Goal: Information Seeking & Learning: Learn about a topic

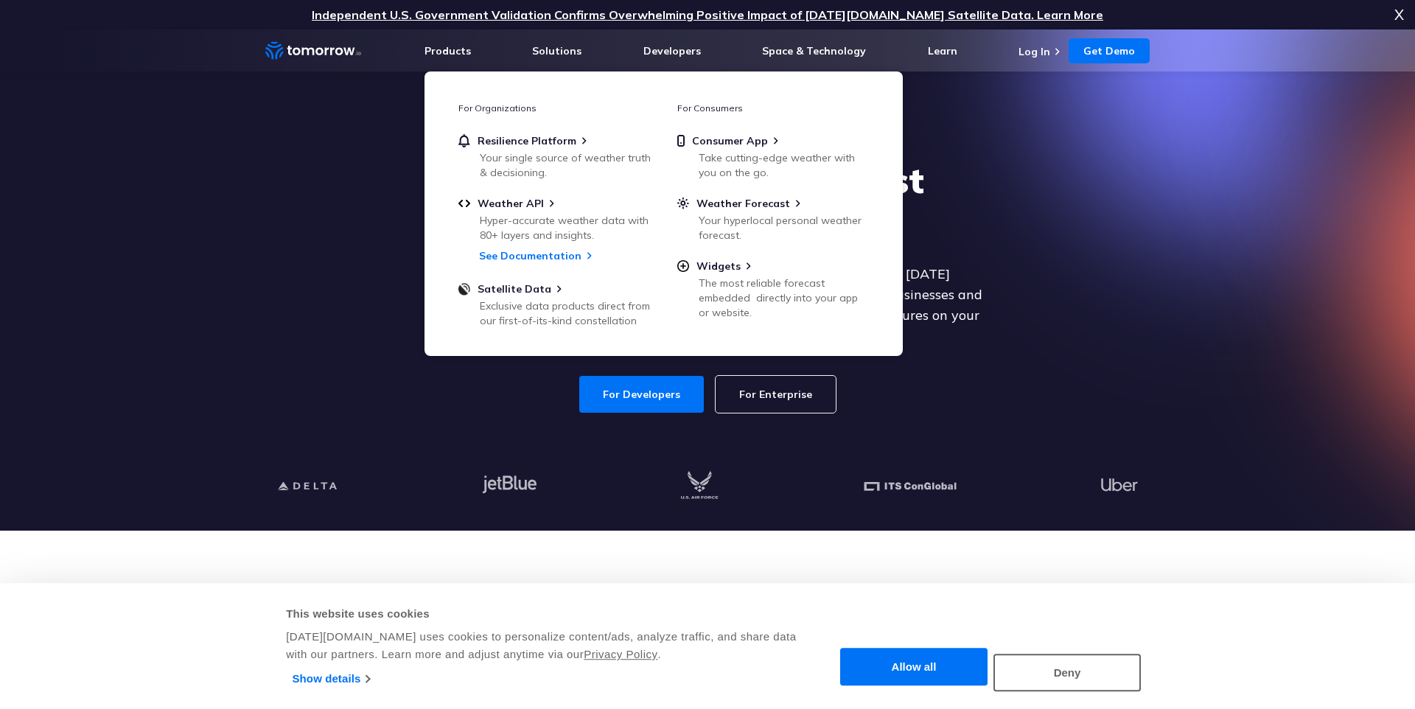
click at [1171, 377] on section "Explore the World’s Best Weather API Get reliable and precise weather data thro…" at bounding box center [707, 279] width 1415 height 501
click at [538, 207] on span "Weather API" at bounding box center [510, 203] width 66 height 13
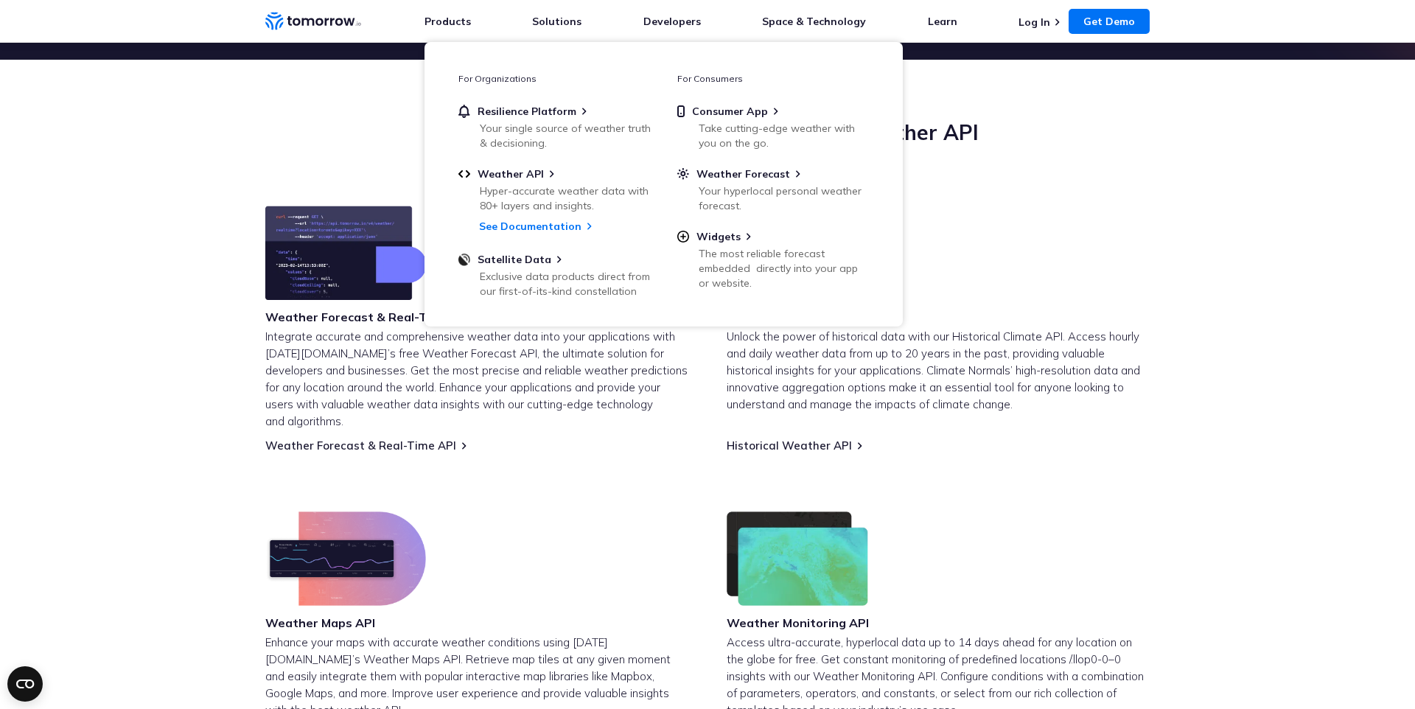
scroll to position [465, 0]
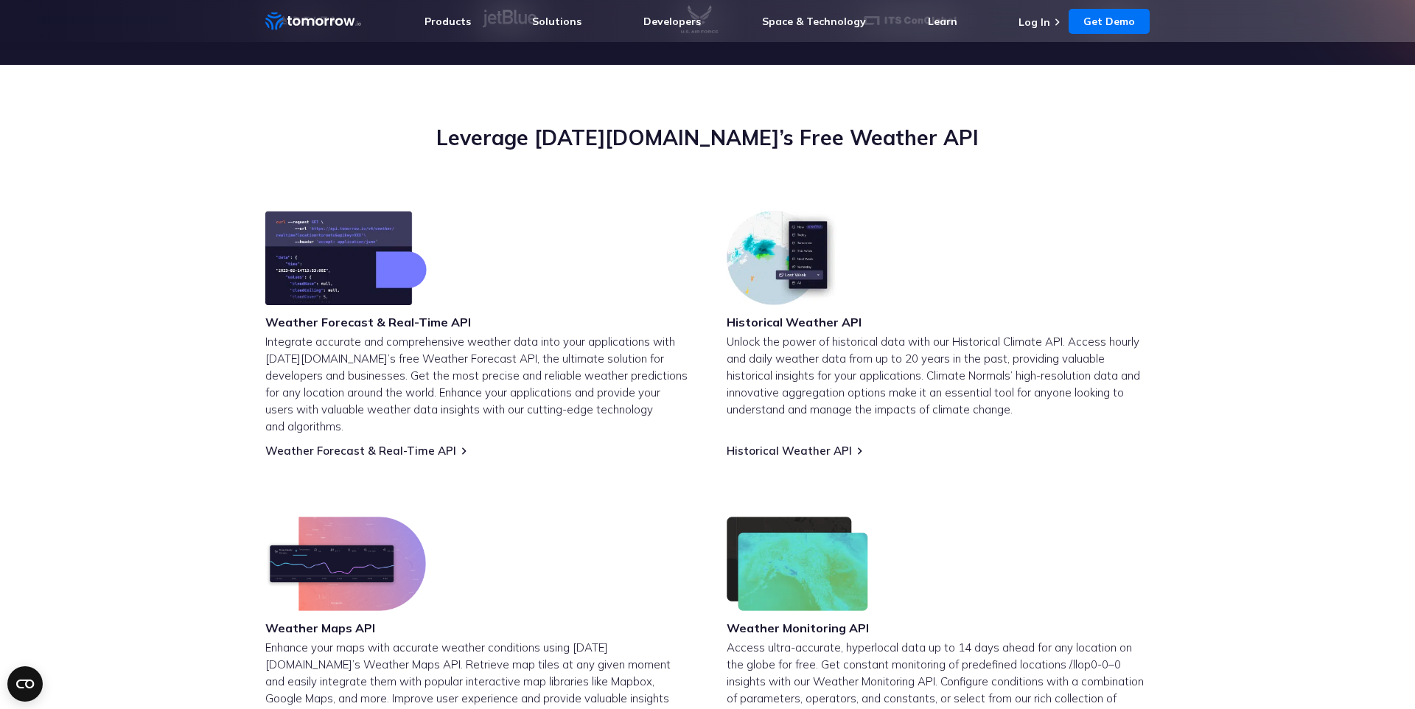
scroll to position [229, 0]
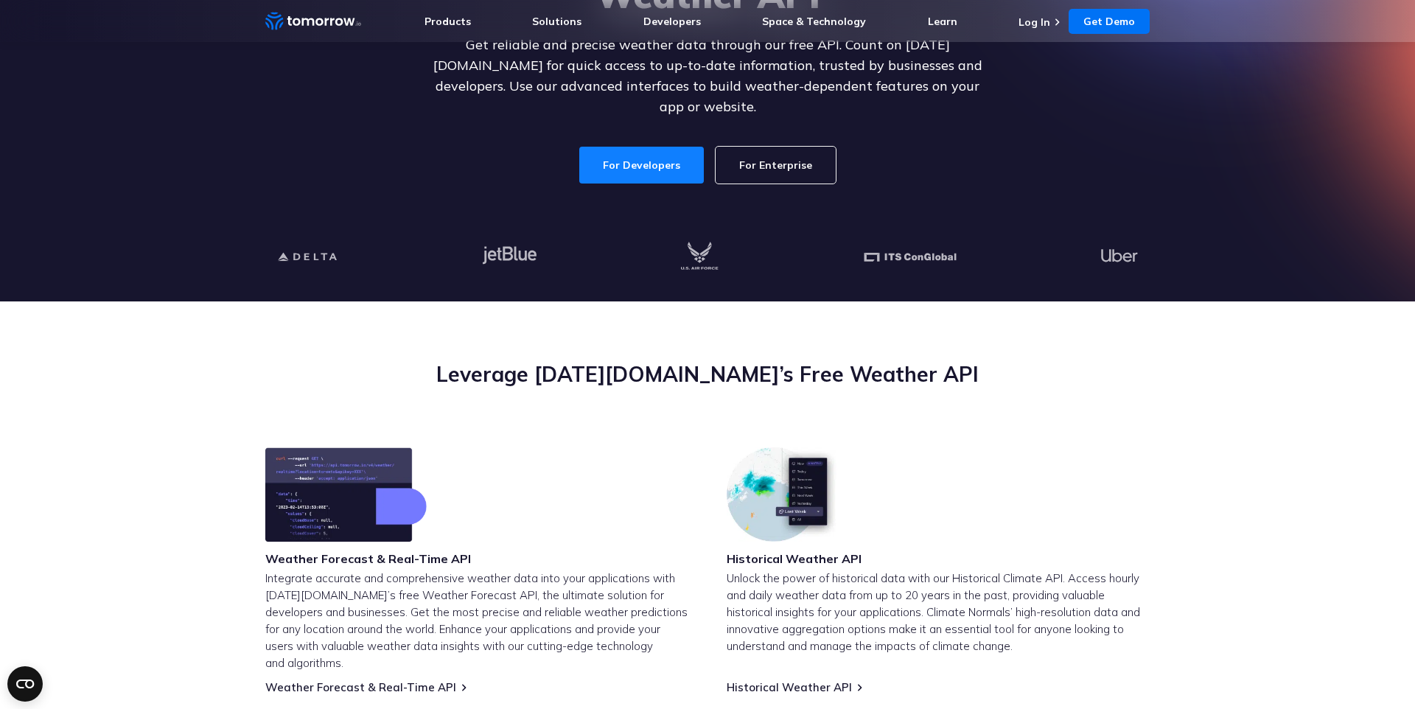
click at [641, 149] on link "For Developers" at bounding box center [641, 165] width 125 height 37
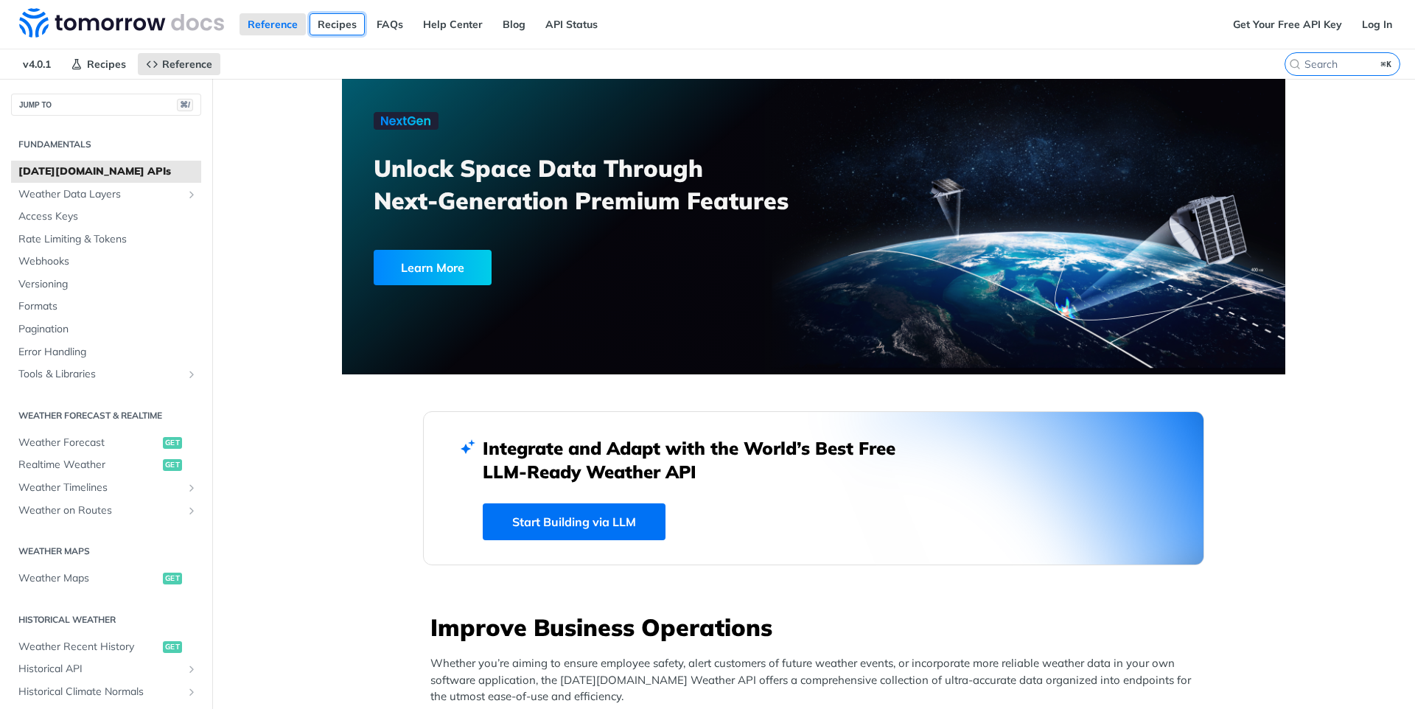
click at [337, 25] on link "Recipes" at bounding box center [336, 24] width 55 height 22
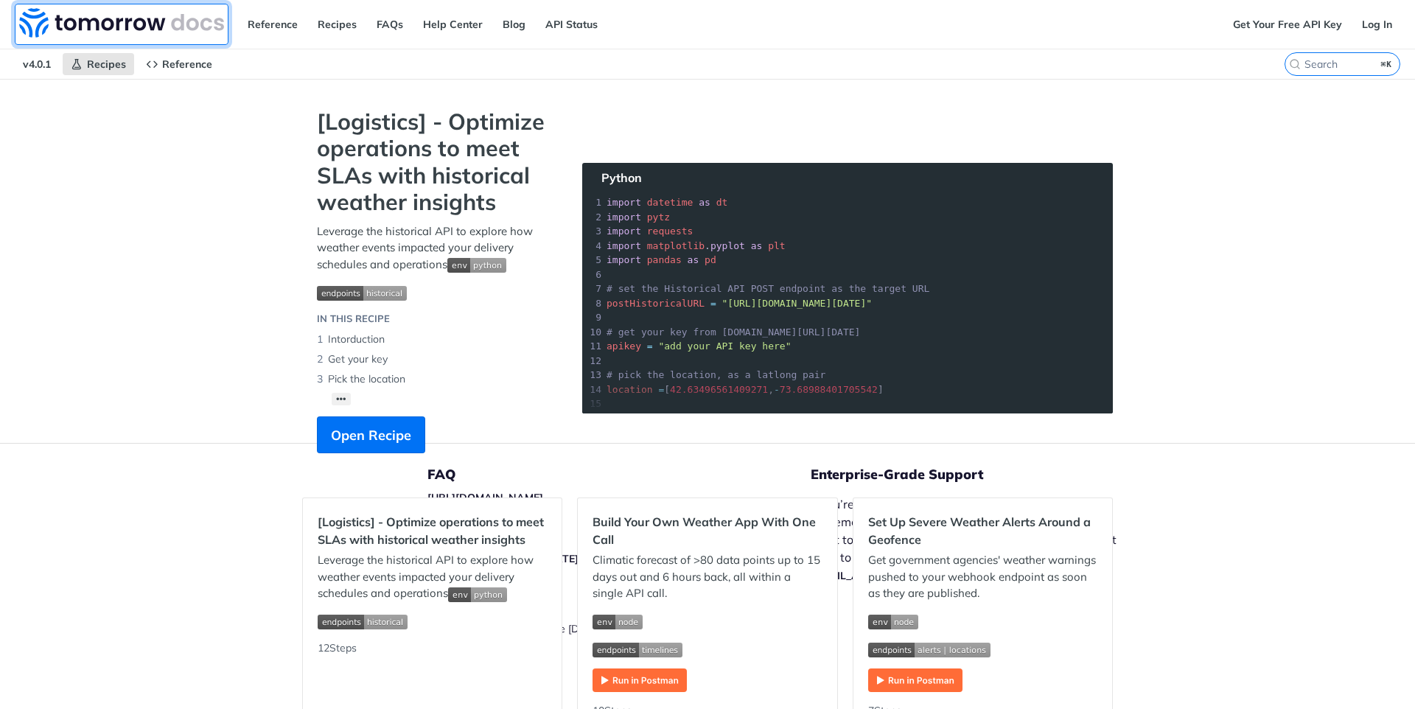
click at [127, 26] on img at bounding box center [121, 22] width 205 height 29
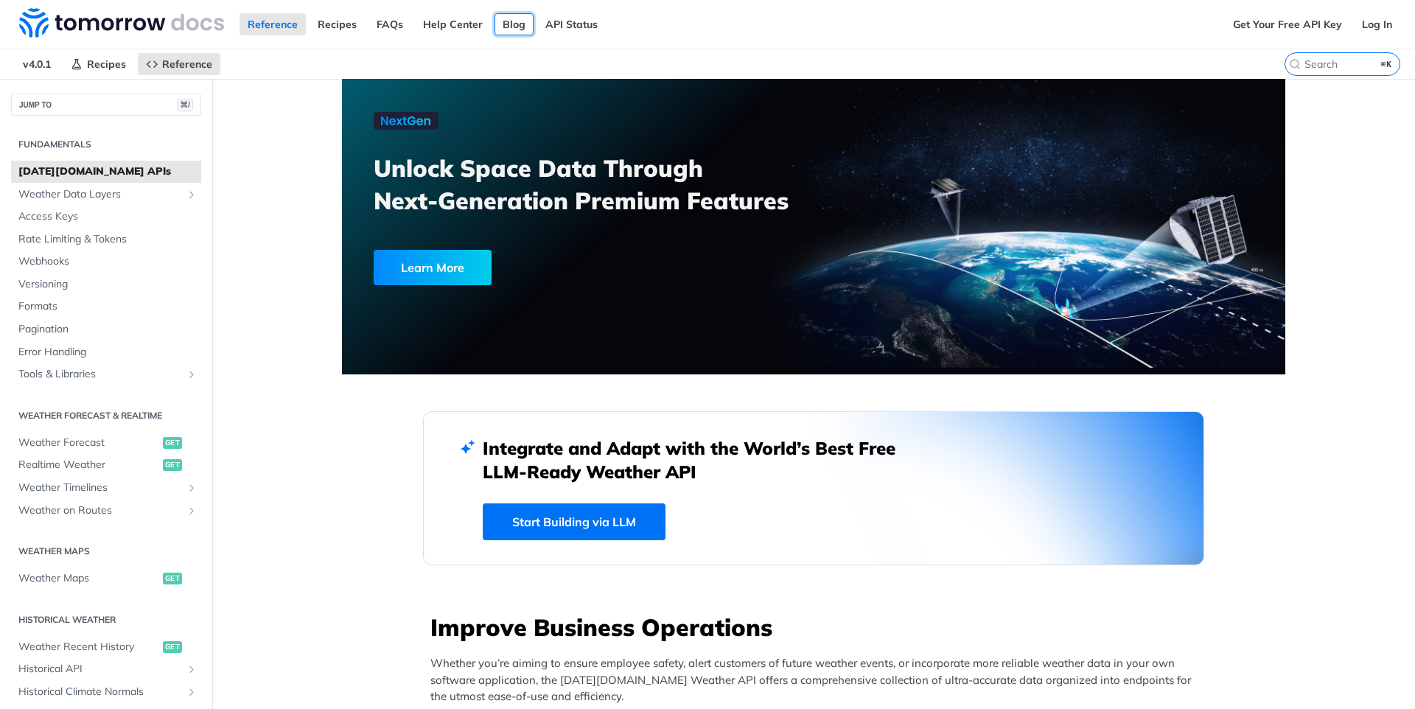
click at [511, 25] on link "Blog" at bounding box center [513, 24] width 39 height 22
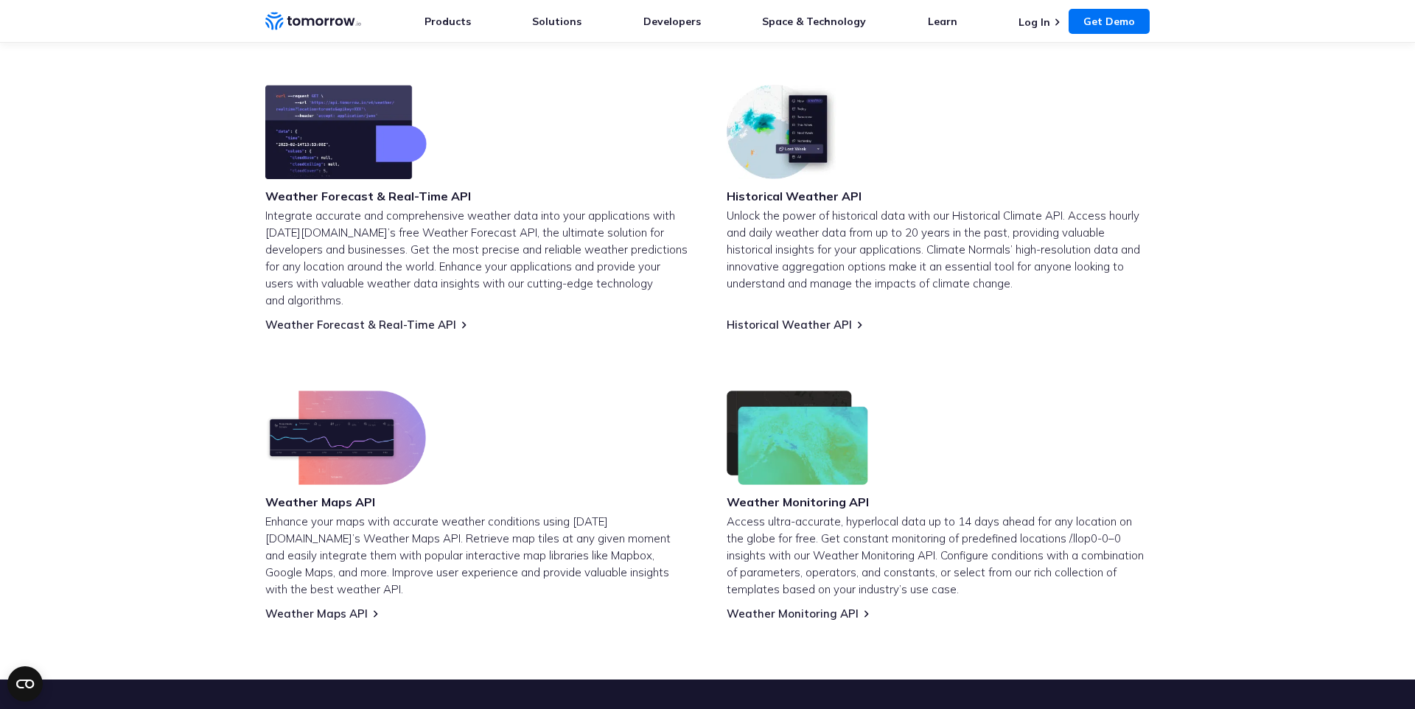
click at [607, 482] on div "Weather Maps API Enhance your maps with accurate weather conditions using Tomor…" at bounding box center [476, 505] width 423 height 230
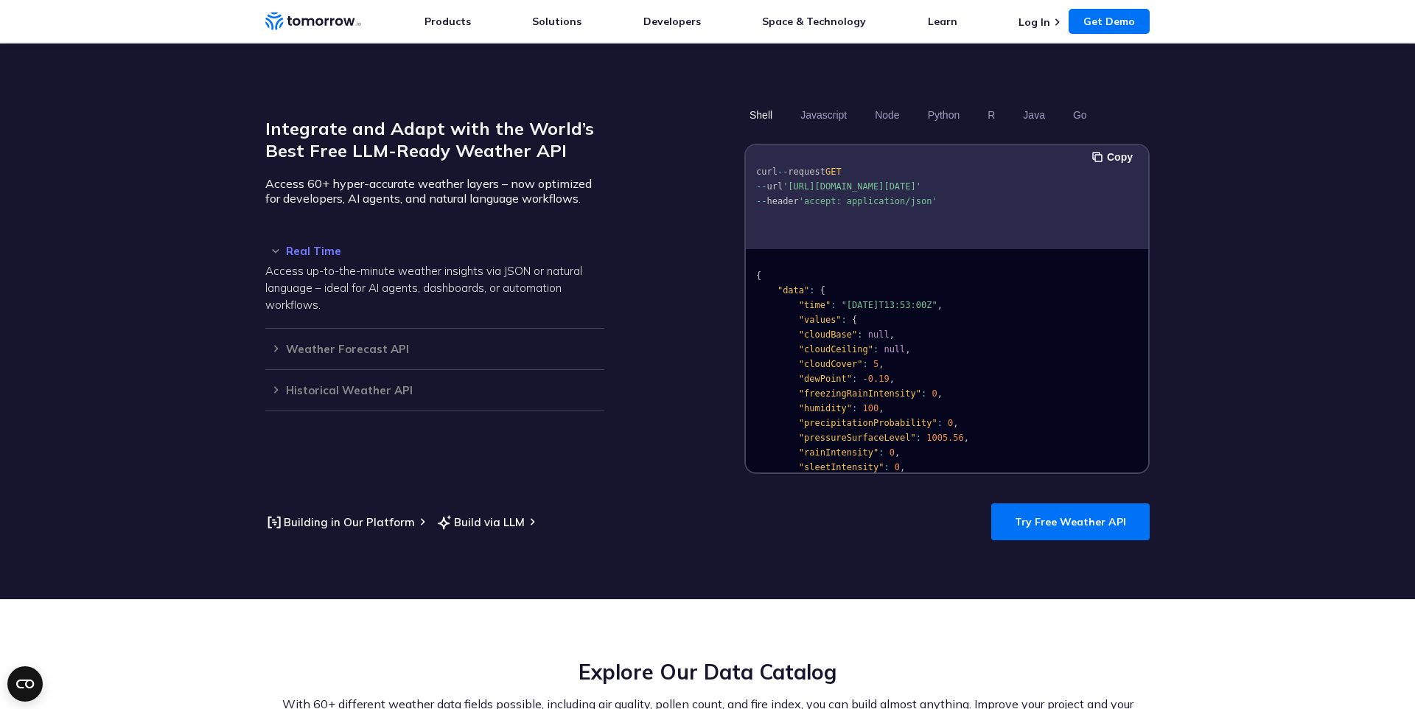
scroll to position [1239, 0]
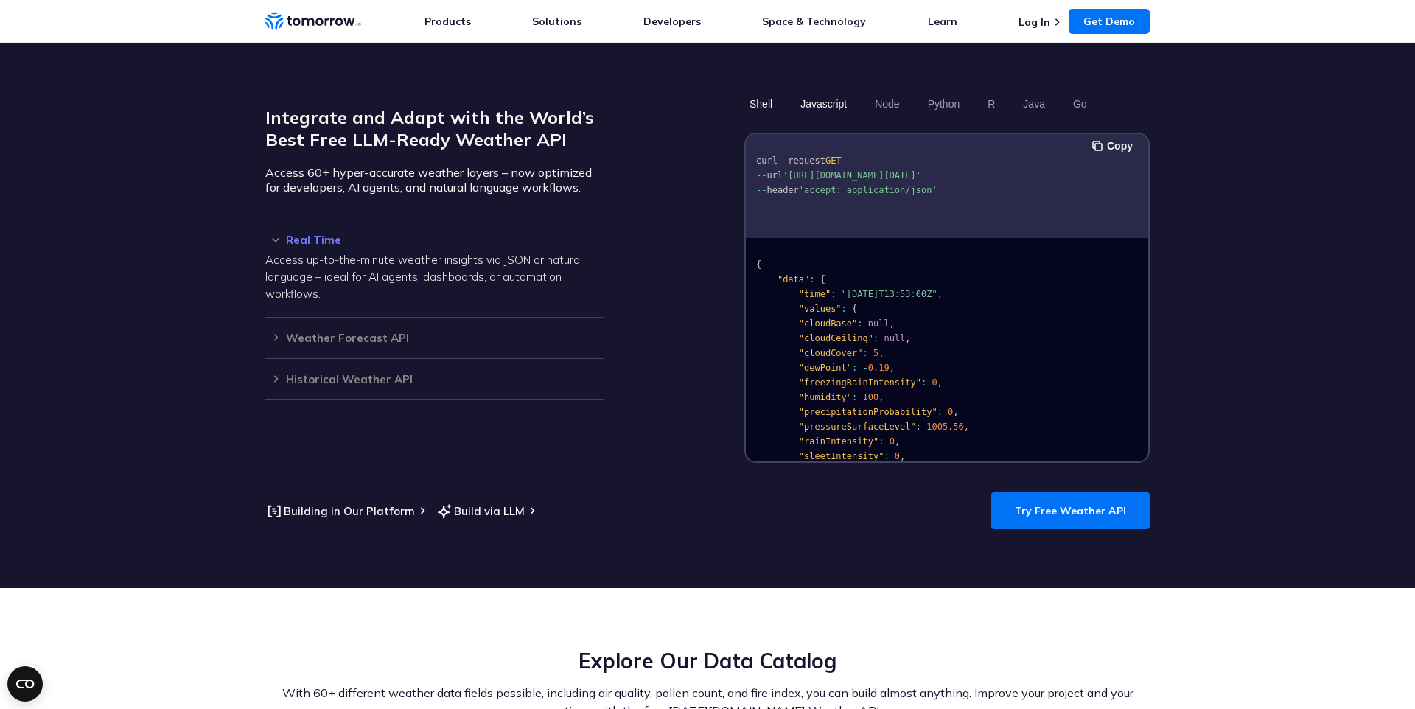
click at [807, 91] on button "Javascript" at bounding box center [823, 103] width 57 height 25
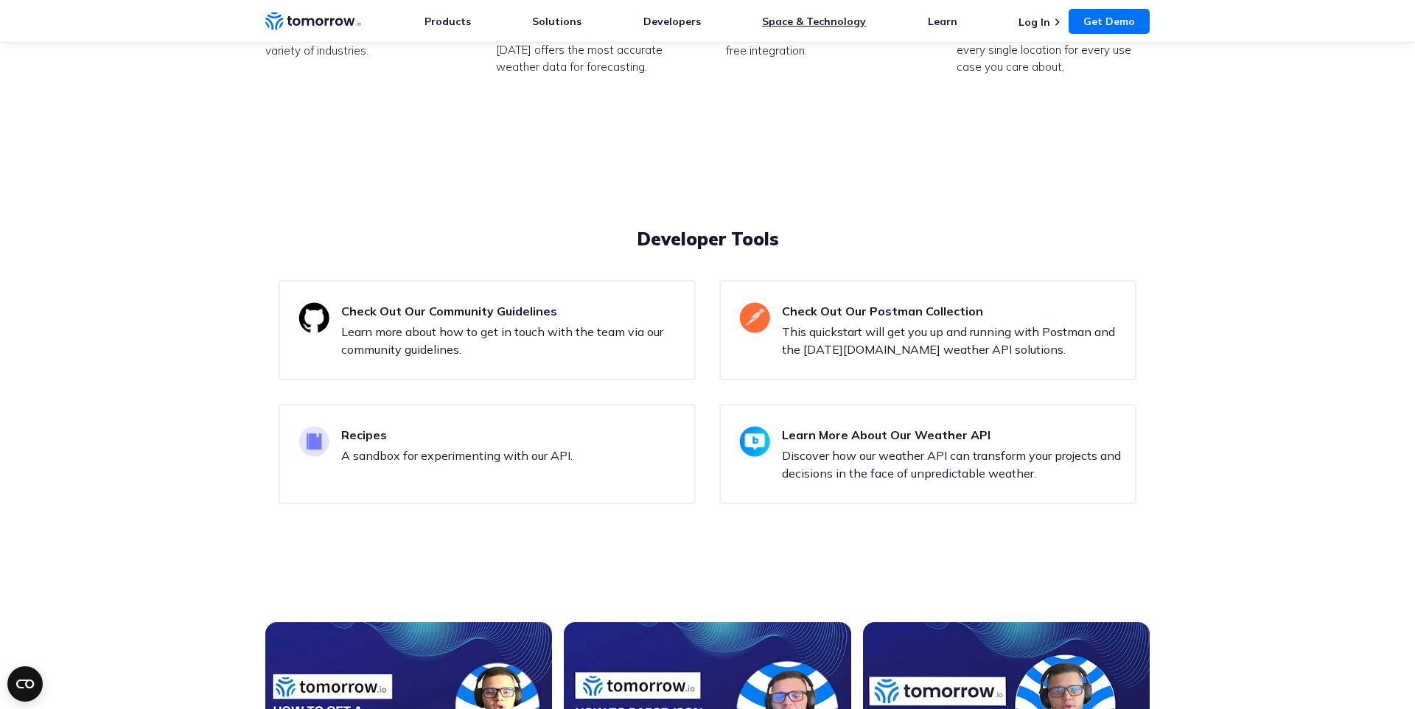
scroll to position [4478, 0]
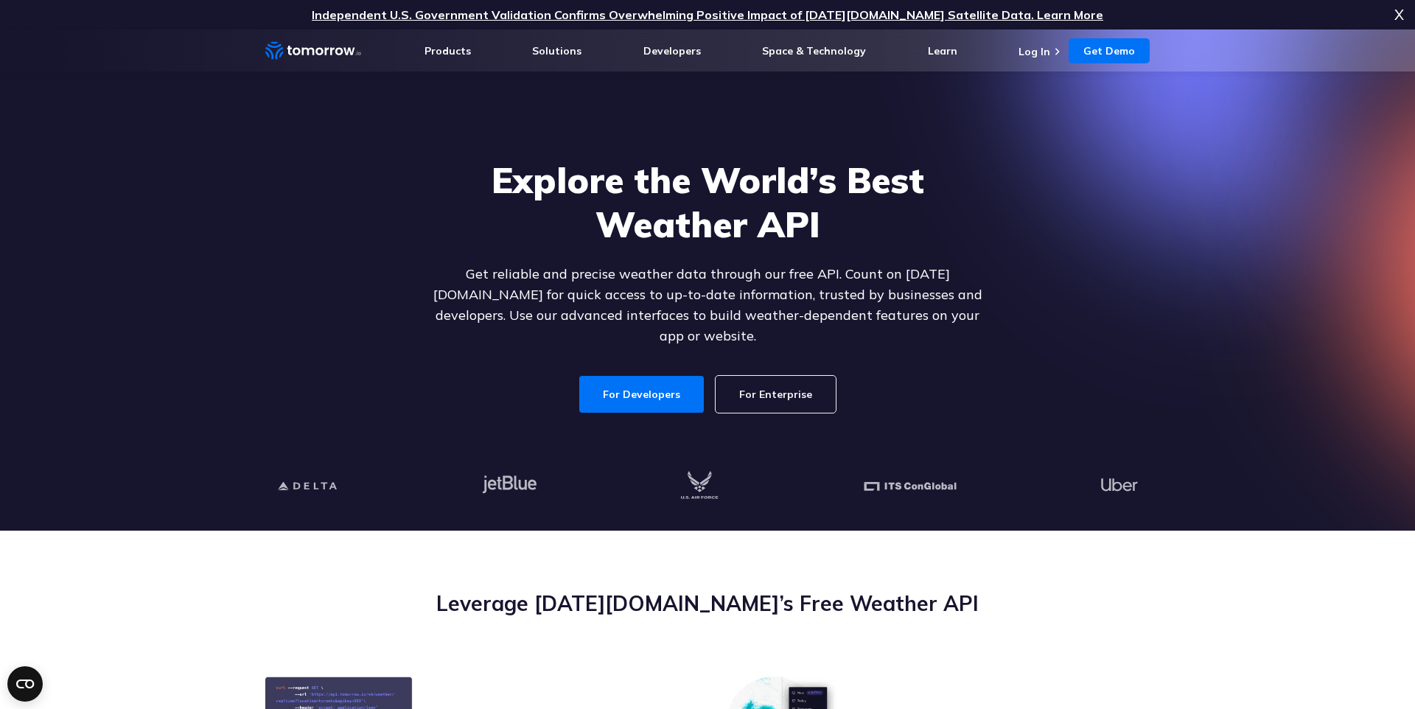
click at [693, 13] on link "Independent U.S. Government Validation Confirms Overwhelming Positive Impact of…" at bounding box center [707, 14] width 791 height 15
